Goal: Transaction & Acquisition: Book appointment/travel/reservation

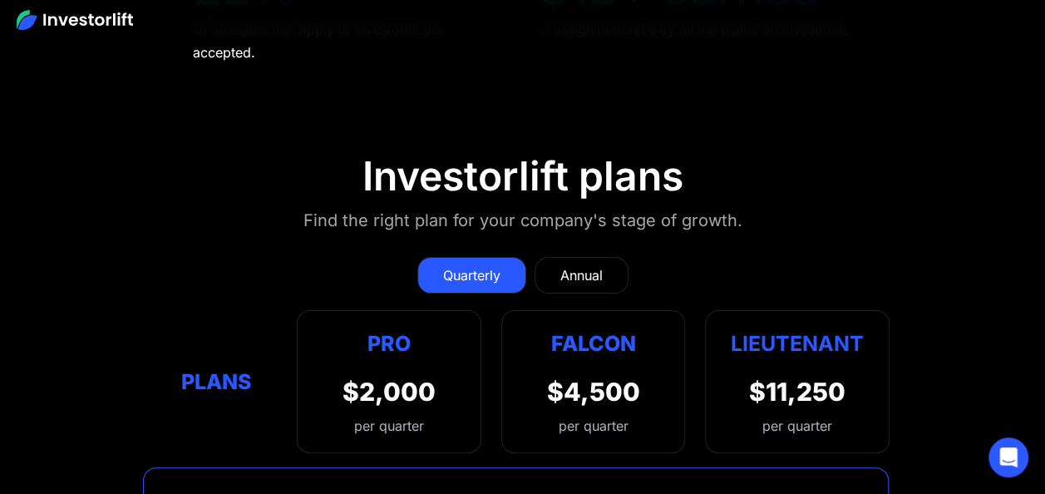
scroll to position [6308, 0]
click at [439, 311] on div "Pro $2,000 per quarter Pro Falcon Ltnt. Users 3 10 Unltd Buyer Limit 100k 500k …" at bounding box center [389, 382] width 185 height 143
click at [579, 266] on div "Annual" at bounding box center [581, 276] width 42 height 20
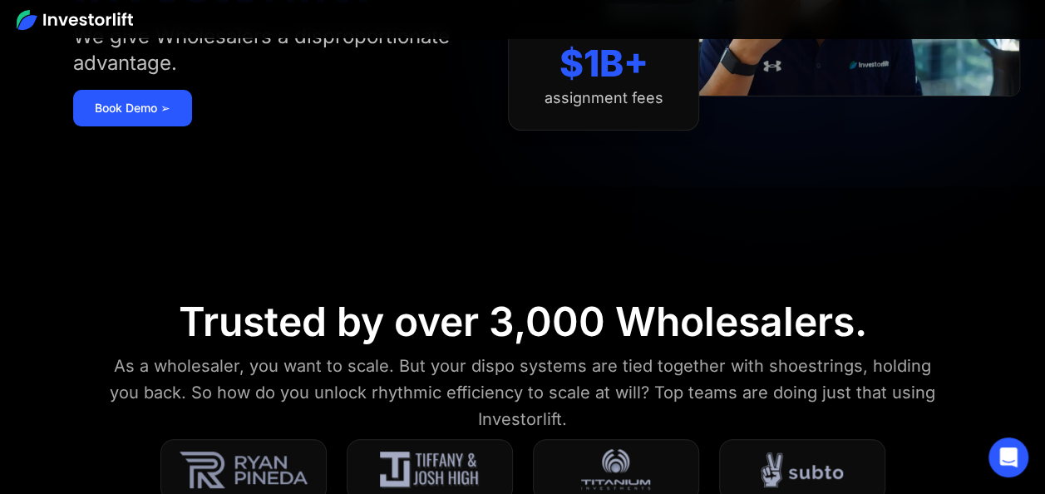
scroll to position [0, 0]
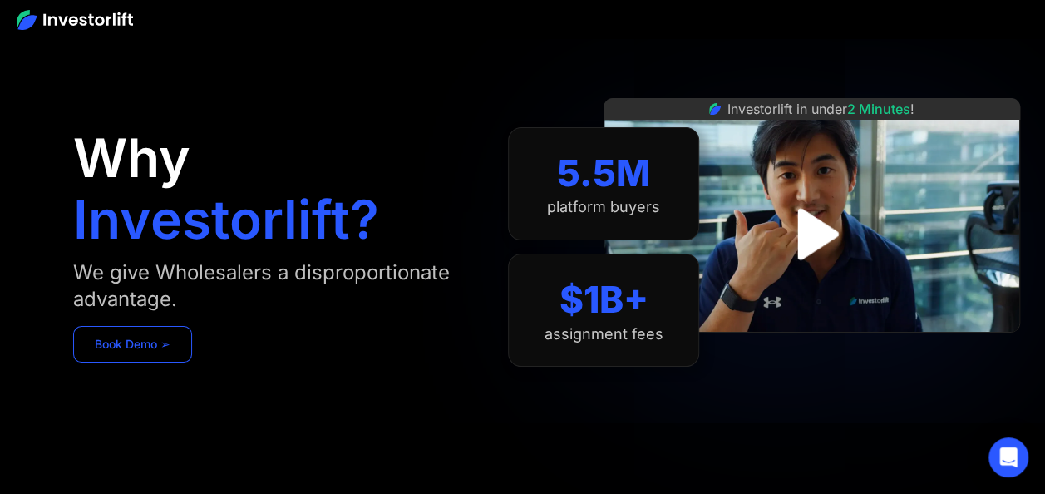
click at [169, 348] on link "Book Demo ➢" at bounding box center [132, 344] width 119 height 37
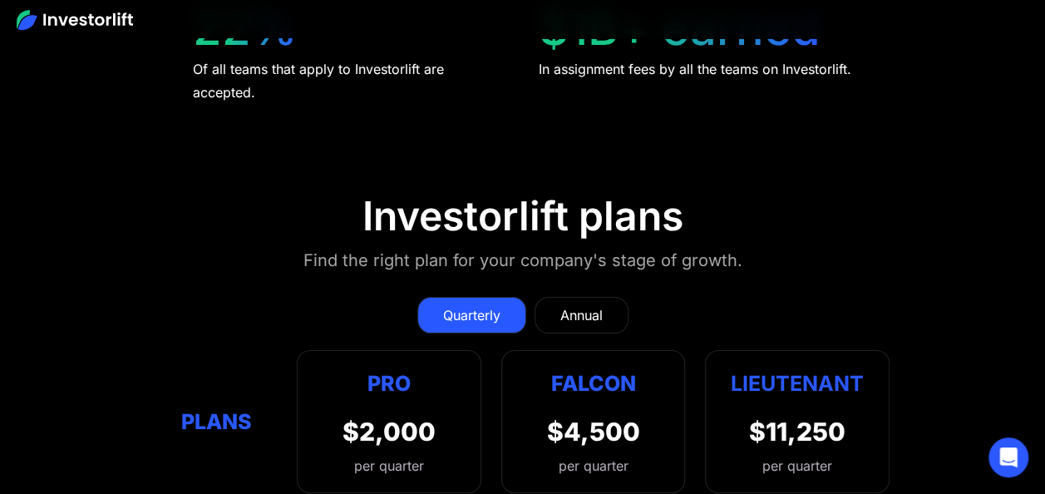
scroll to position [6270, 0]
click at [381, 416] on div "$2,000 per quarter" at bounding box center [389, 445] width 93 height 59
click at [380, 367] on div "Pro" at bounding box center [389, 383] width 93 height 32
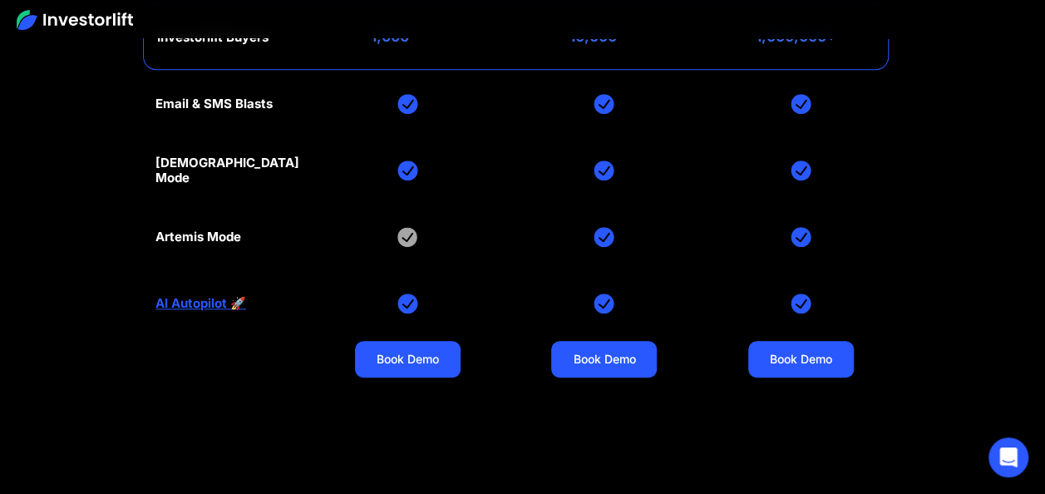
scroll to position [6780, 0]
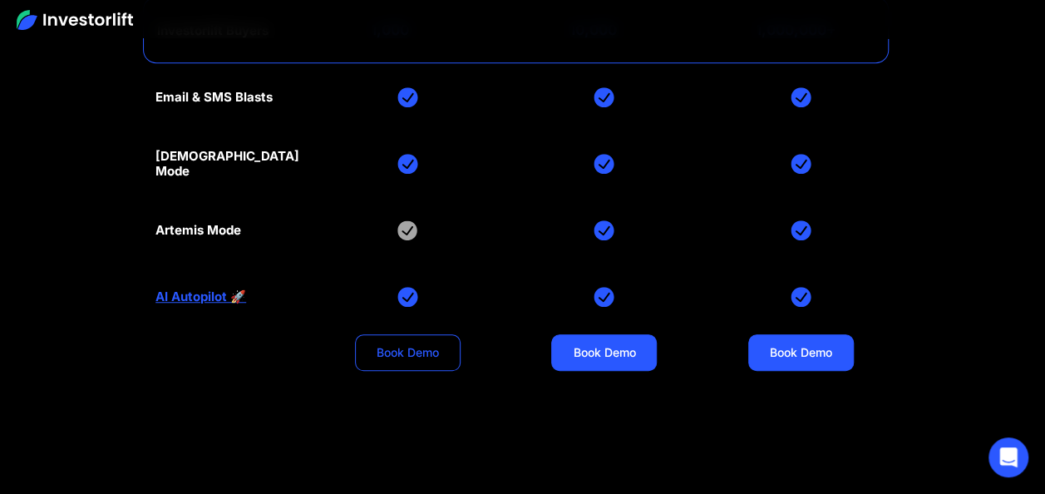
click at [388, 334] on link "Book Demo" at bounding box center [408, 352] width 106 height 37
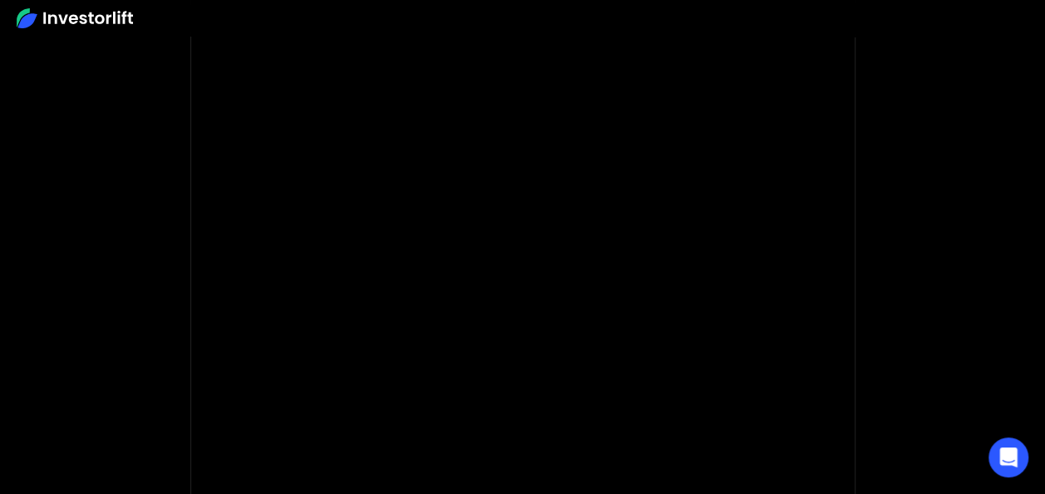
scroll to position [195, 0]
